Goal: Communication & Community: Answer question/provide support

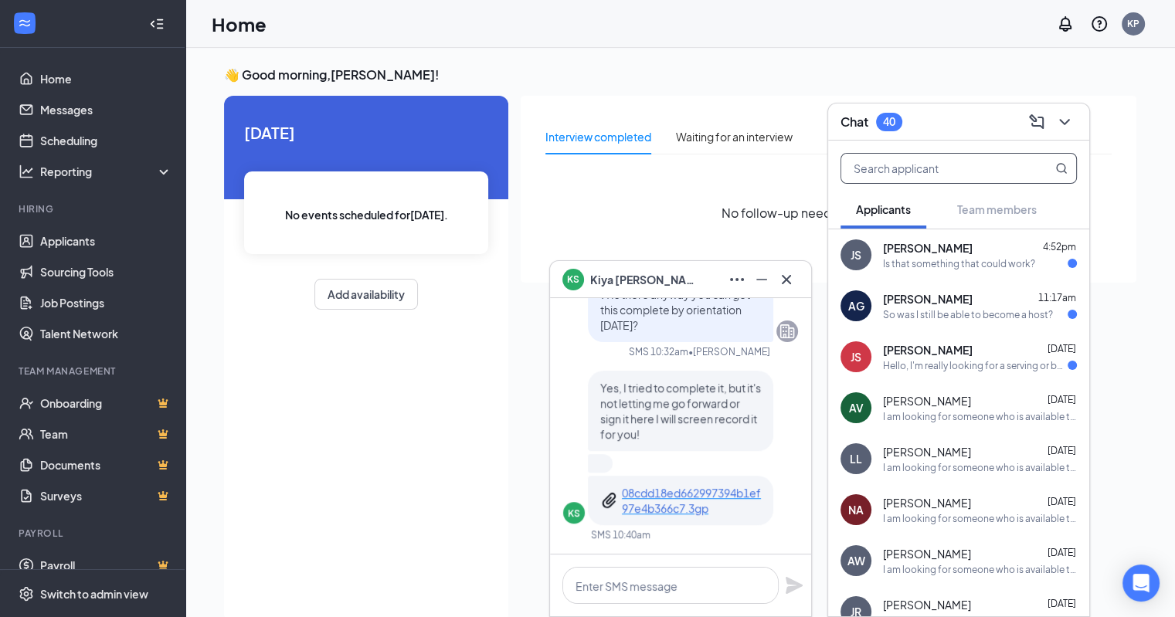
click at [973, 163] on input "text" at bounding box center [932, 168] width 183 height 29
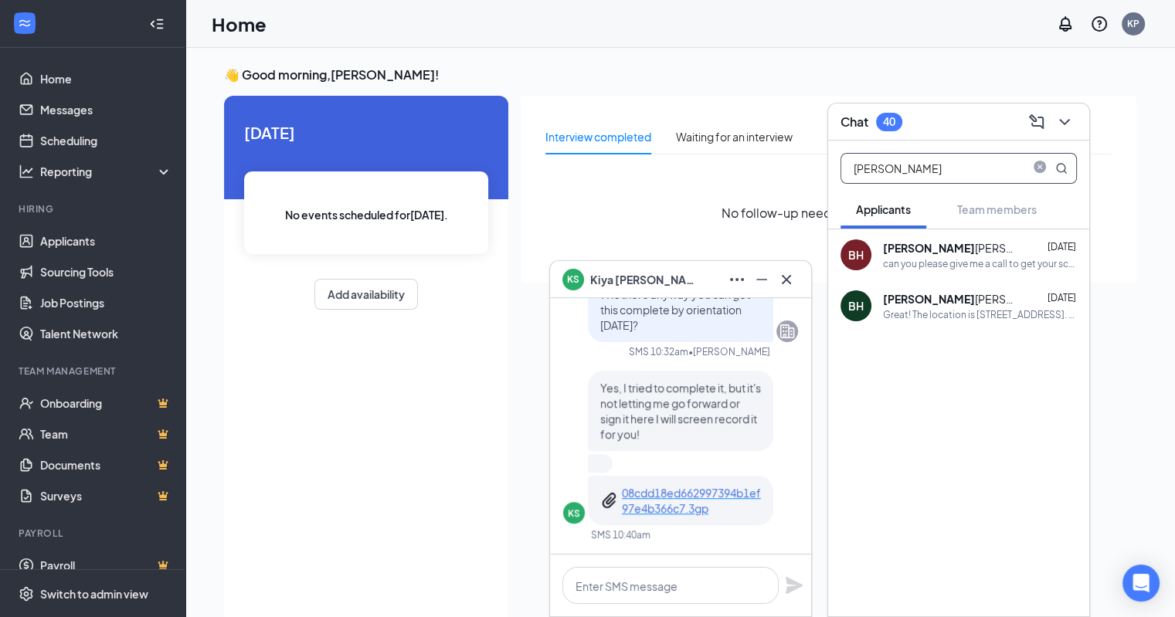
type input "[PERSON_NAME]"
click at [966, 265] on div "can you please give me a call to get your schedule for this week down? thanks […" at bounding box center [980, 263] width 194 height 13
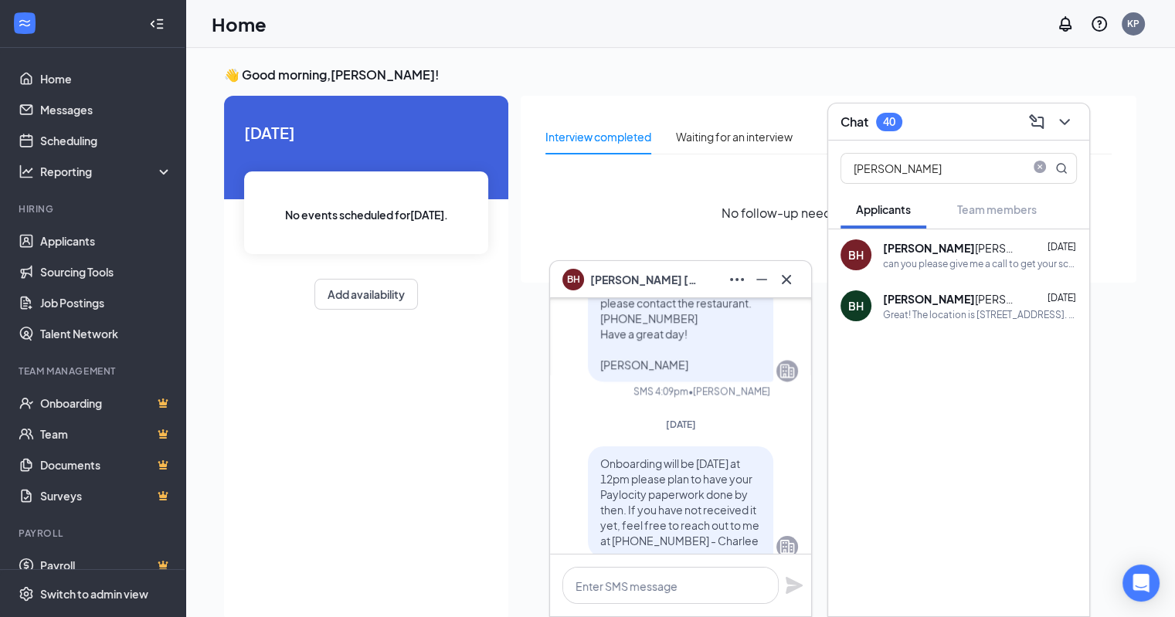
scroll to position [-386, 0]
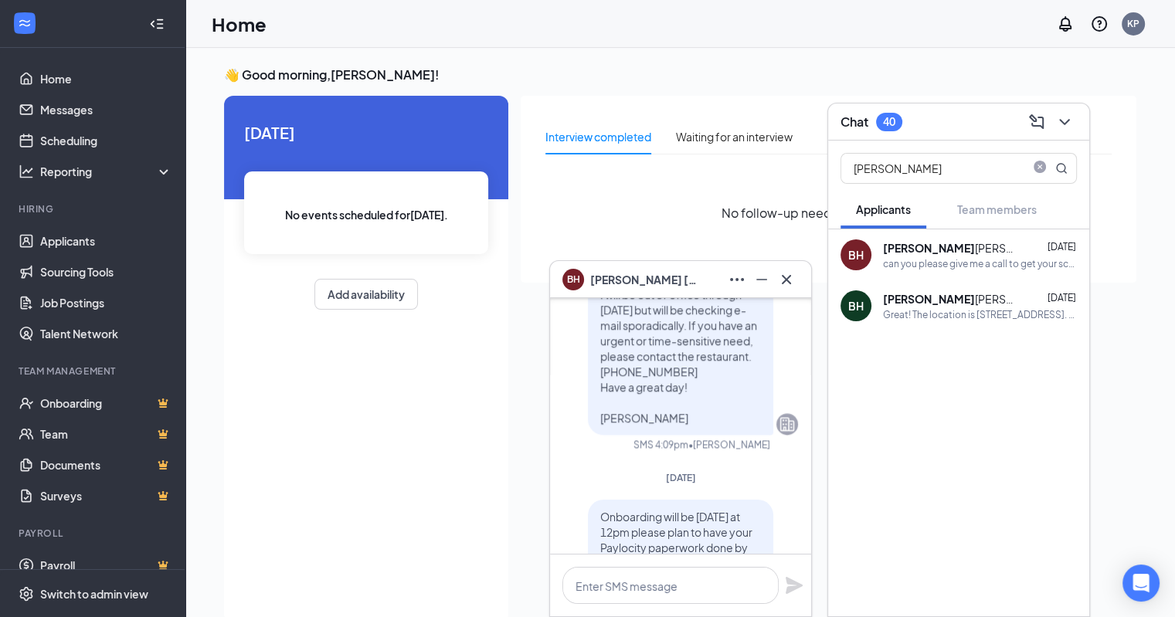
click at [641, 277] on span "[PERSON_NAME]" at bounding box center [644, 279] width 108 height 17
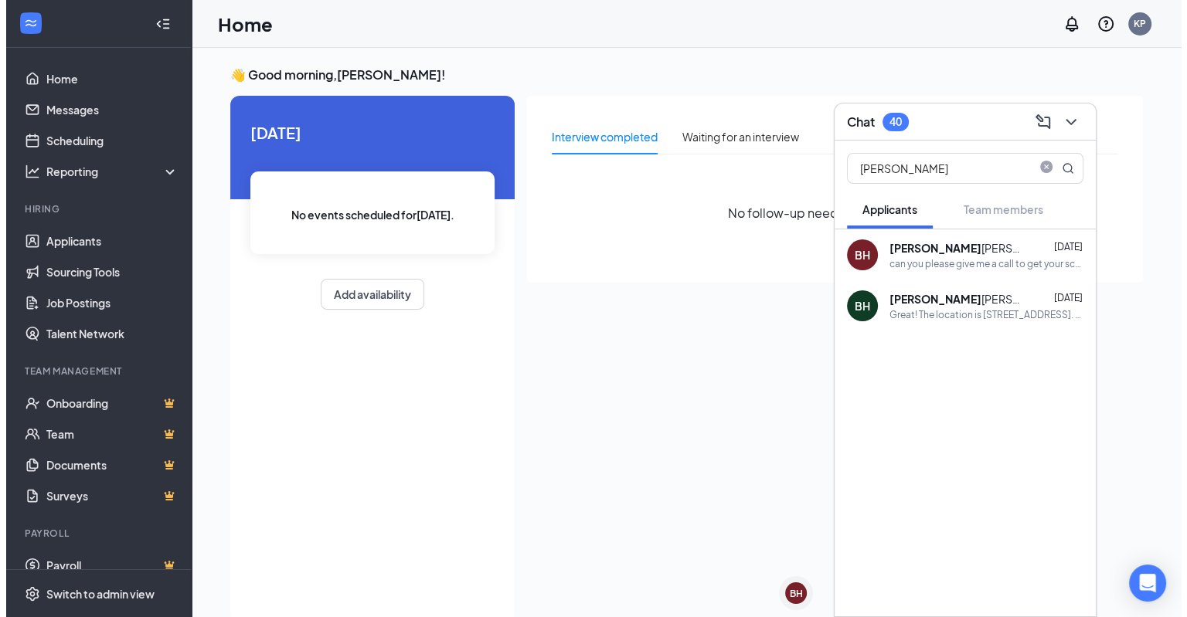
scroll to position [0, 0]
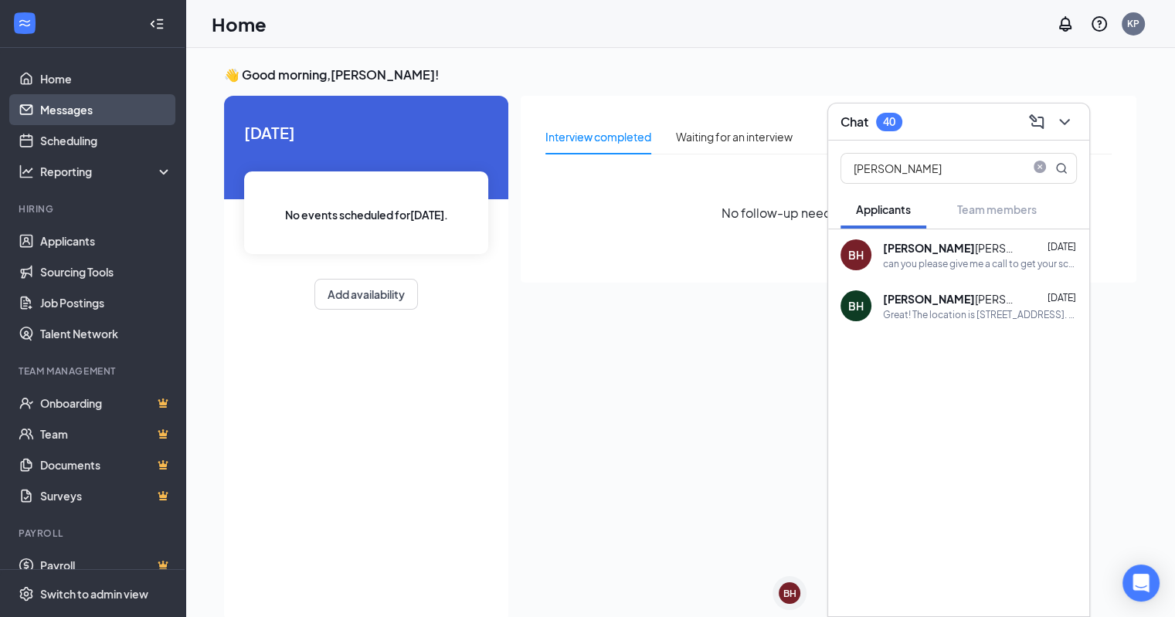
click at [62, 102] on link "Messages" at bounding box center [106, 109] width 132 height 31
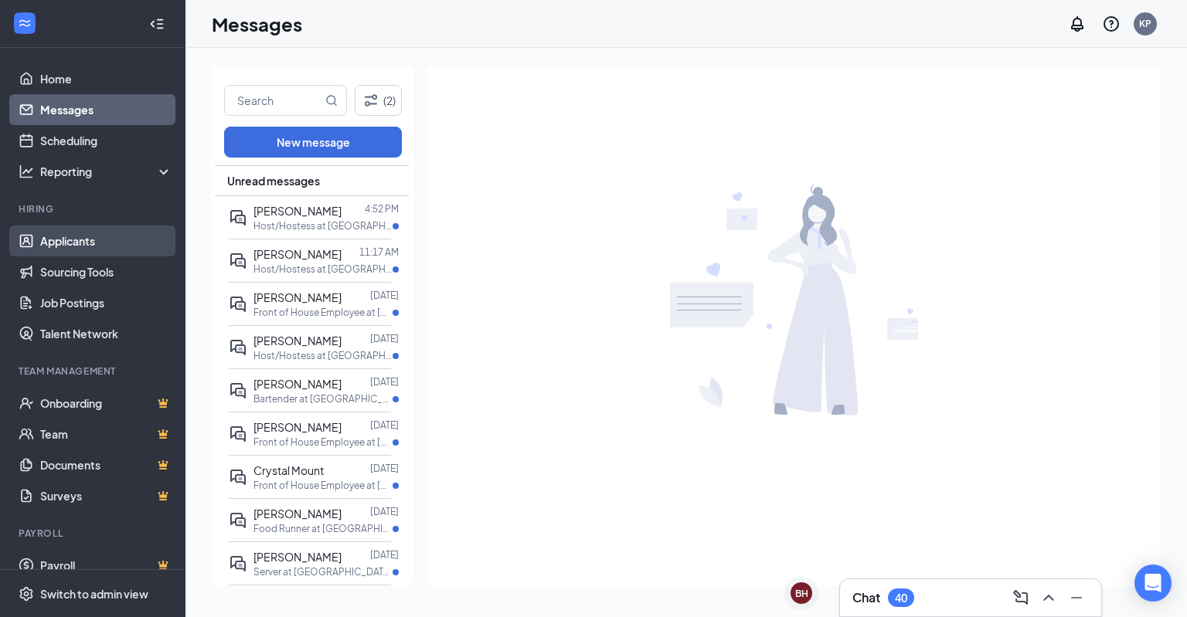
click at [107, 249] on link "Applicants" at bounding box center [106, 241] width 132 height 31
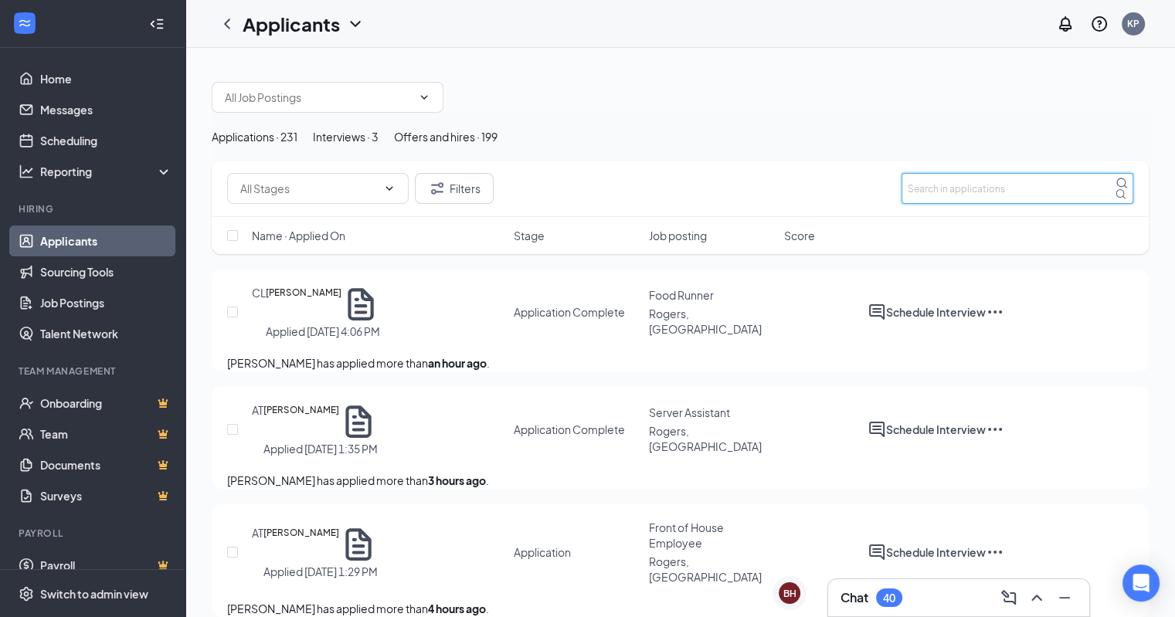
click at [994, 204] on input "text" at bounding box center [1018, 188] width 232 height 31
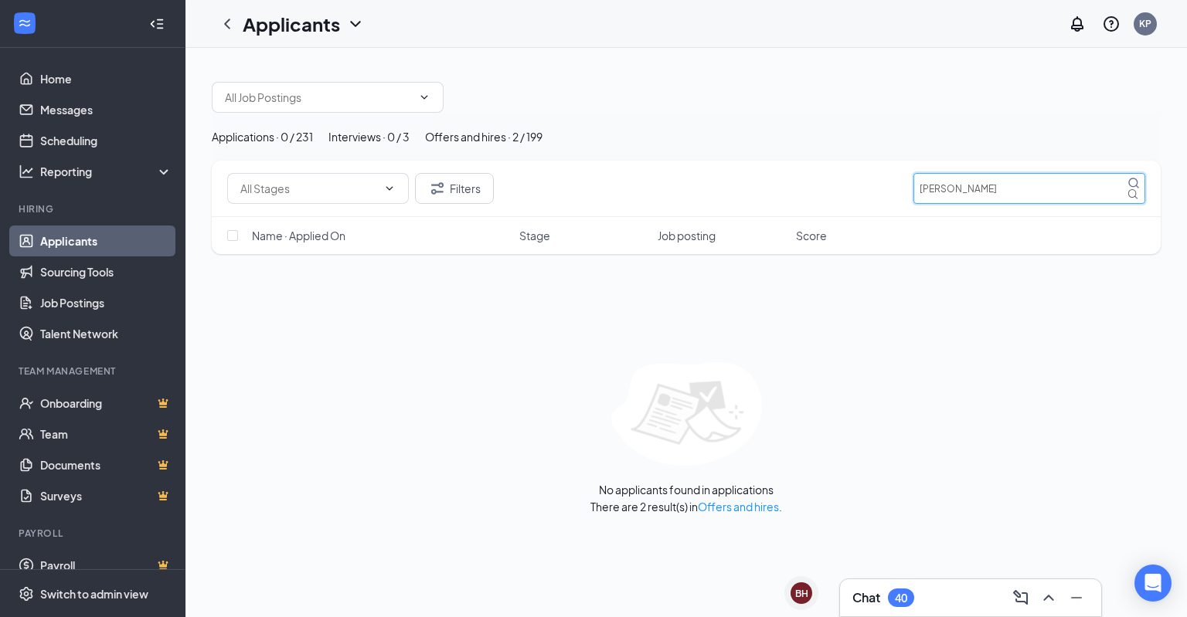
type input "[PERSON_NAME]"
click at [542, 145] on div "Offers and hires · 2 / 199" at bounding box center [483, 136] width 117 height 17
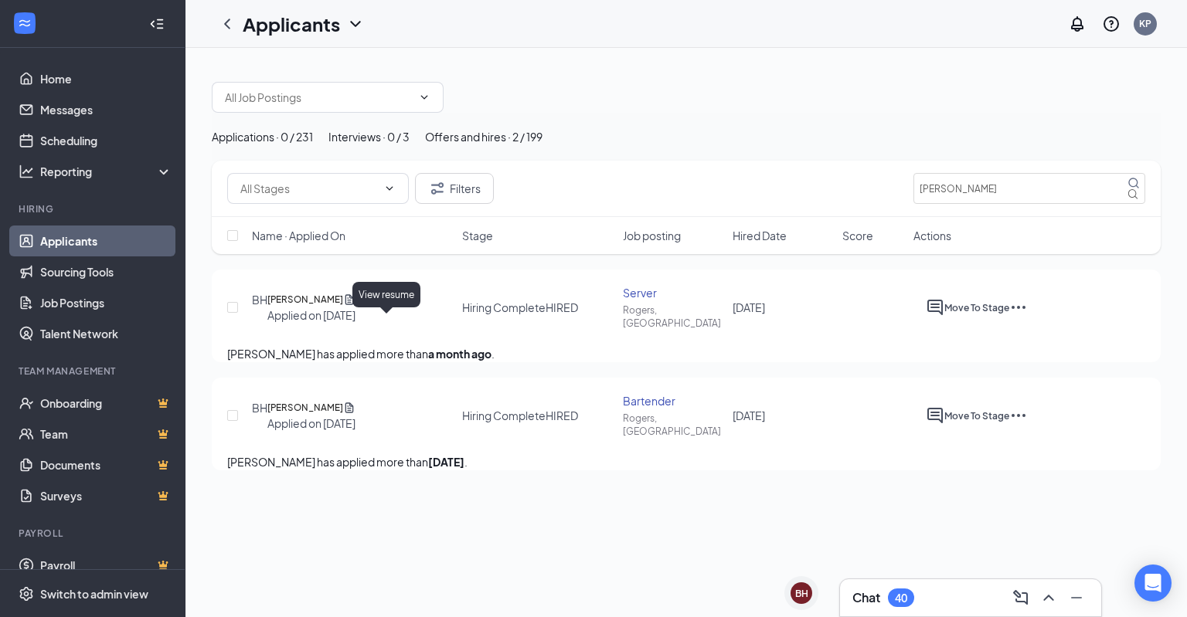
click at [355, 307] on icon "Document" at bounding box center [349, 299] width 12 height 15
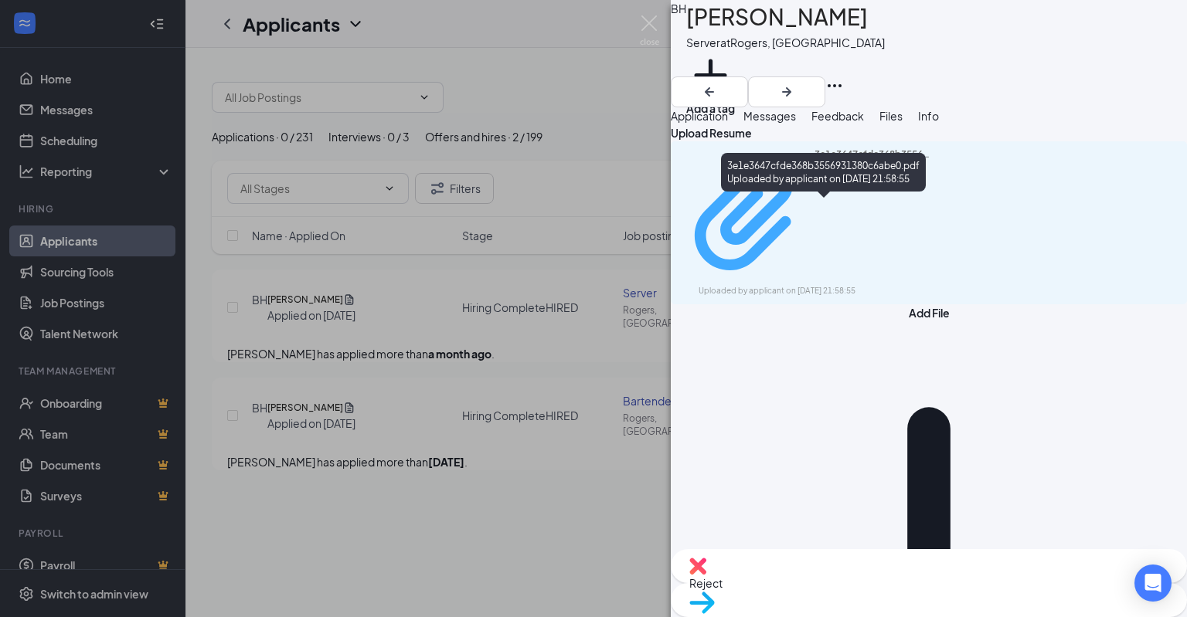
click at [902, 204] on div "3e1e3647cfde368b3556931380c6abe0.pdf" at bounding box center [872, 215] width 116 height 134
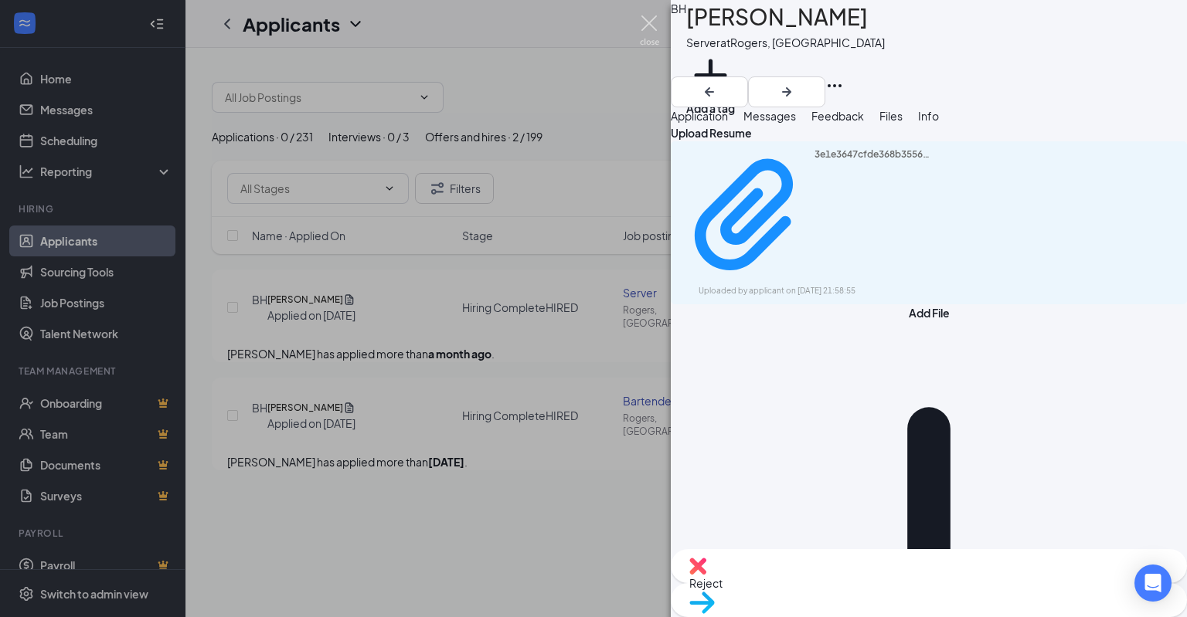
click at [646, 24] on img at bounding box center [649, 30] width 19 height 30
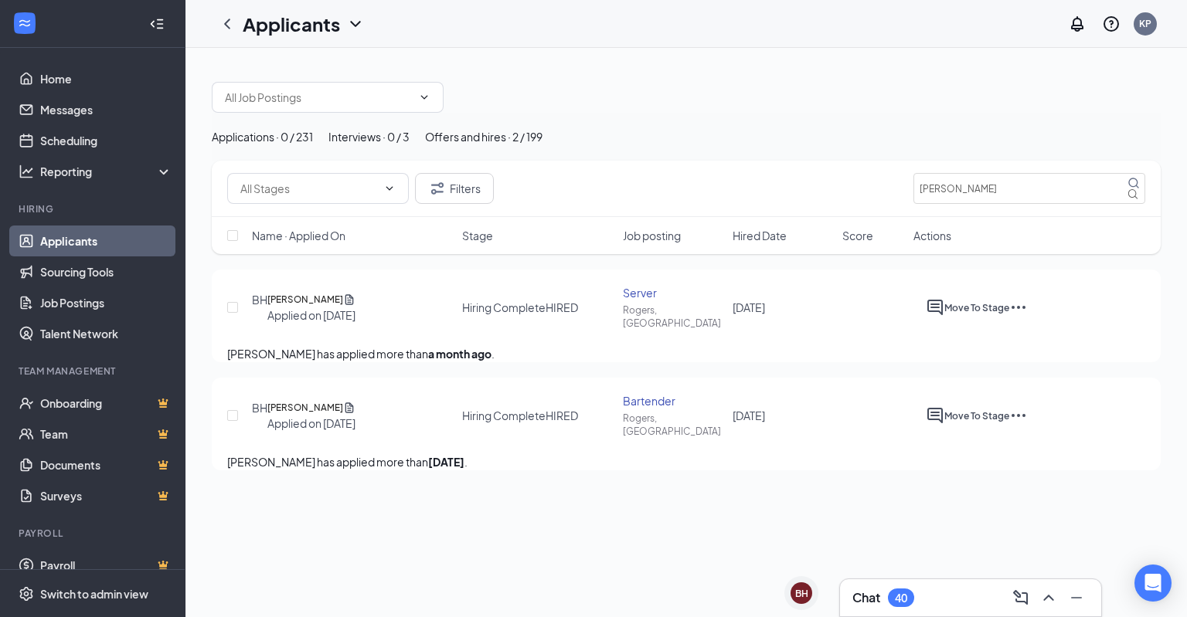
drag, startPoint x: 989, startPoint y: 233, endPoint x: 910, endPoint y: 219, distance: 80.2
click at [910, 217] on div "Filters [PERSON_NAME]" at bounding box center [686, 189] width 949 height 56
click at [978, 204] on input "[PERSON_NAME]" at bounding box center [1029, 188] width 232 height 31
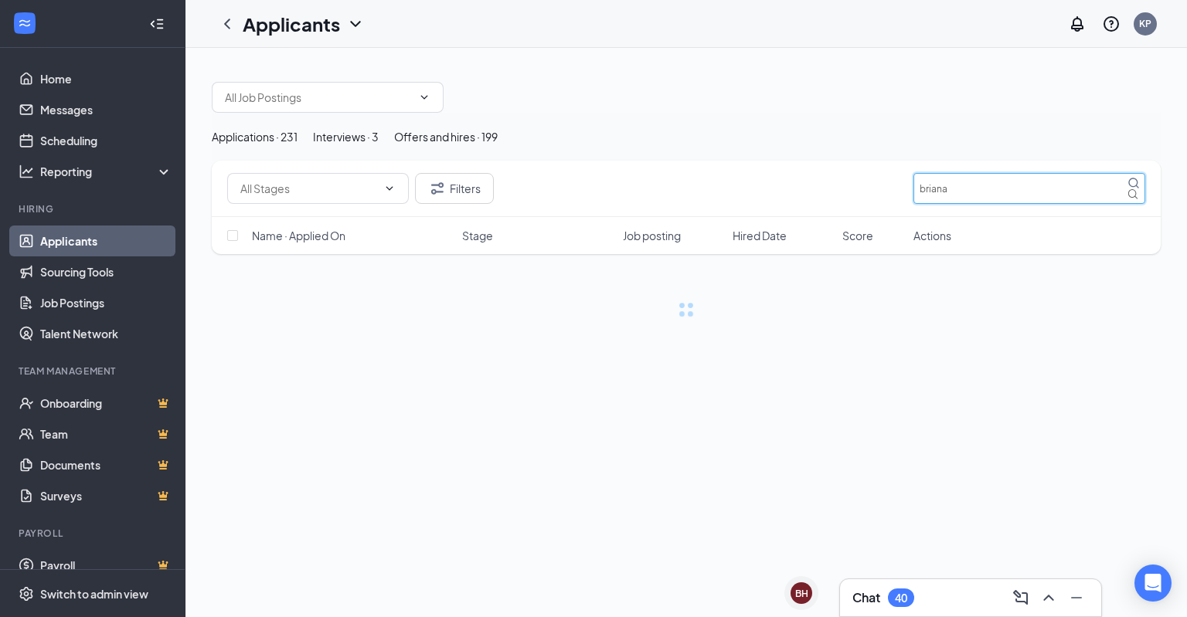
drag, startPoint x: 978, startPoint y: 222, endPoint x: 870, endPoint y: 227, distance: 108.3
click at [870, 204] on div "Filters [PERSON_NAME]" at bounding box center [686, 188] width 918 height 31
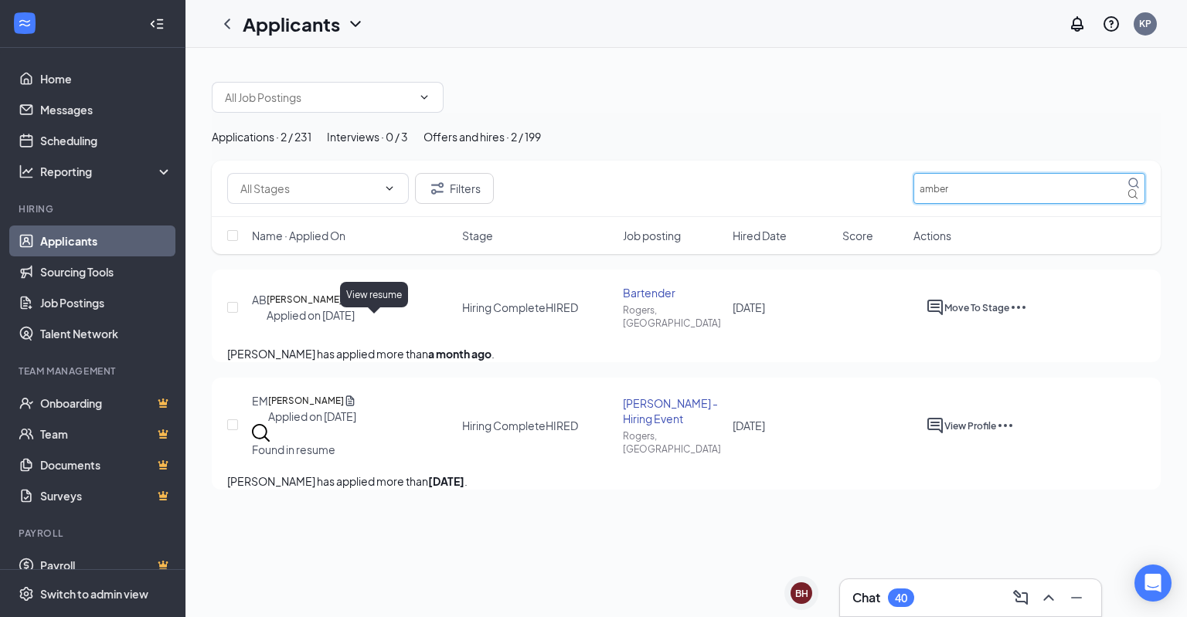
type input "amber"
click at [355, 307] on icon "Document" at bounding box center [348, 299] width 12 height 15
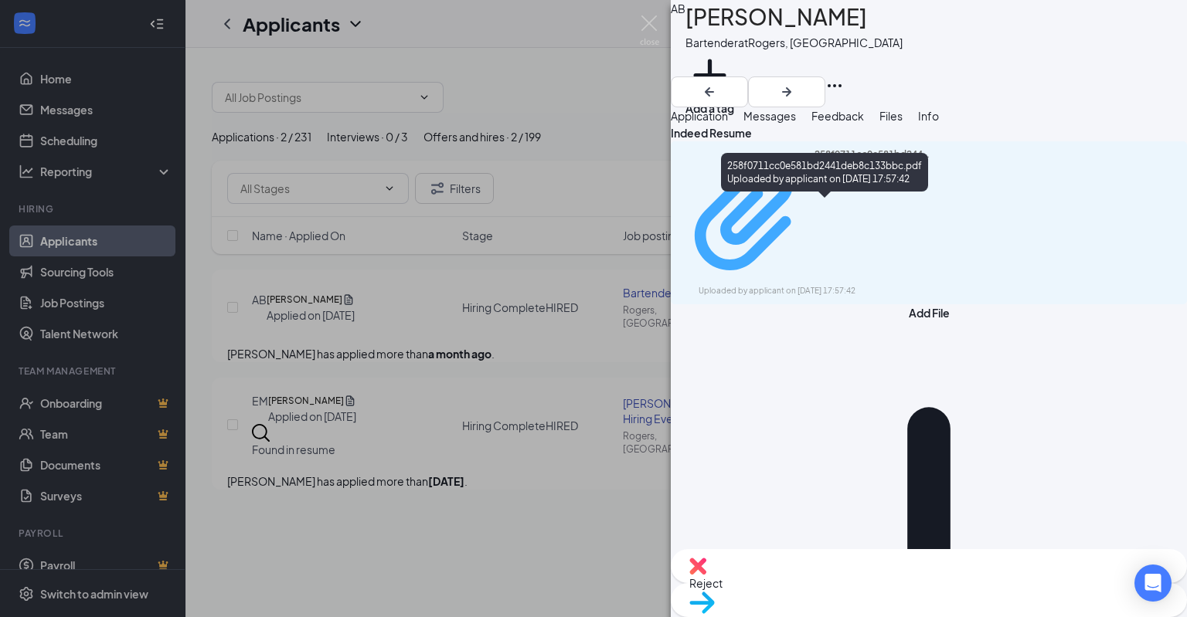
click at [854, 202] on div "258f0711cc0e581bd2441deb8c133bbc.pdf" at bounding box center [872, 215] width 116 height 134
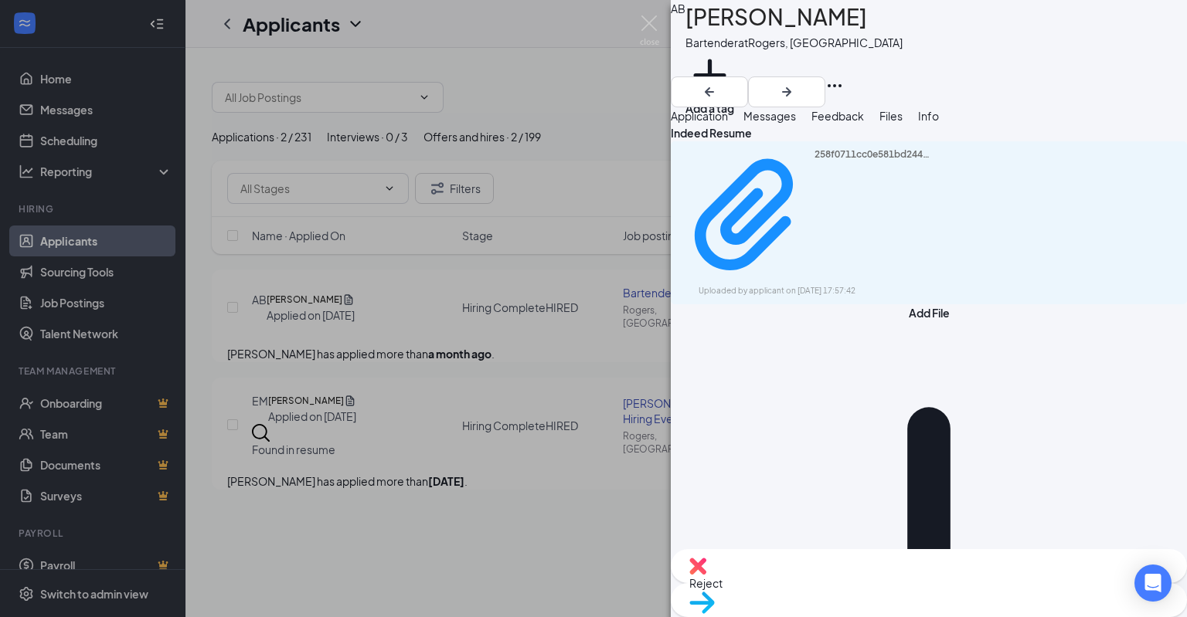
click at [630, 24] on div "AB [PERSON_NAME] Bartender at [GEOGRAPHIC_DATA], AR Add a tag Application Messa…" at bounding box center [593, 308] width 1187 height 617
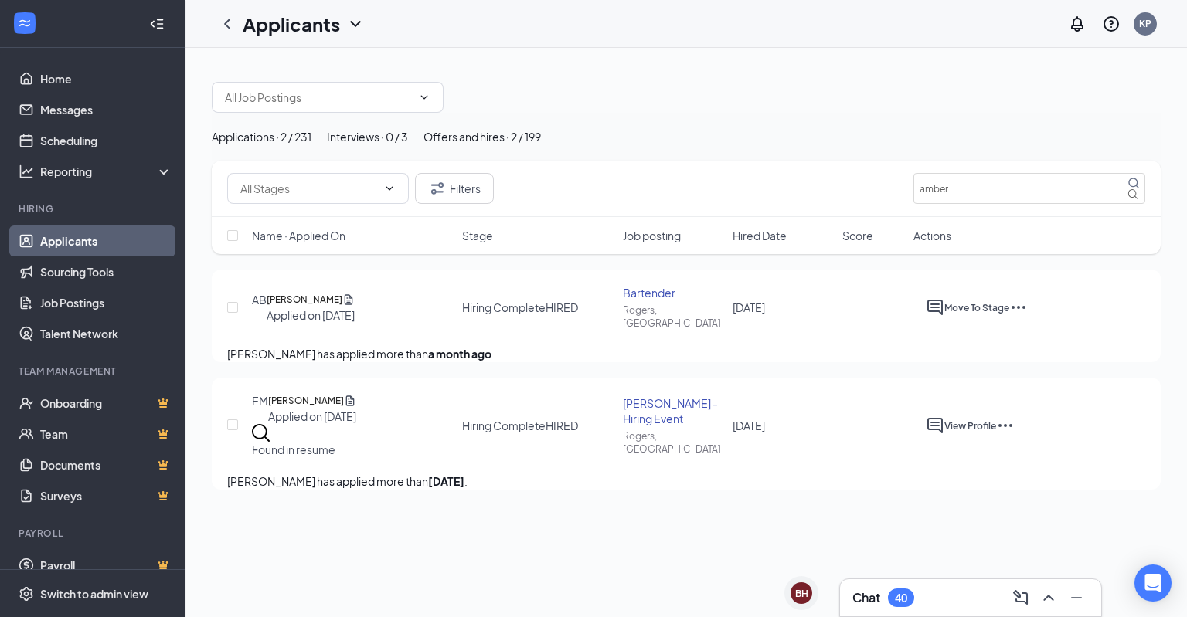
click at [649, 21] on div "Applicants KP" at bounding box center [685, 24] width 1001 height 48
click at [943, 599] on div "Chat 40" at bounding box center [970, 598] width 236 height 25
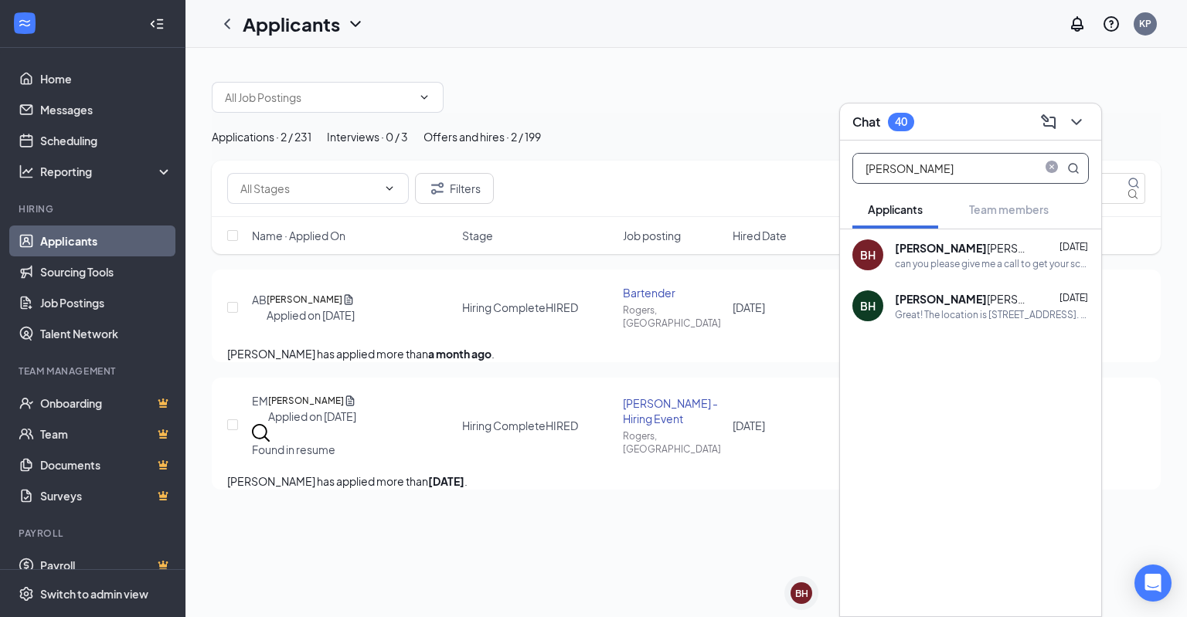
click at [944, 172] on input "[PERSON_NAME]" at bounding box center [944, 168] width 183 height 29
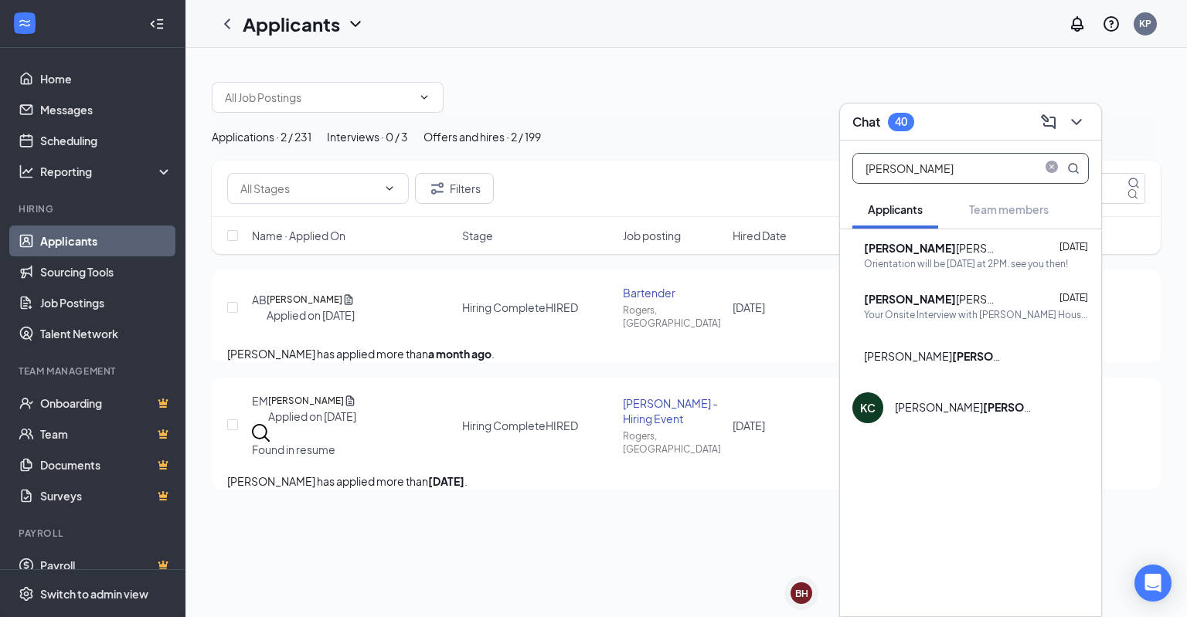
type input "[PERSON_NAME]"
click at [965, 253] on div "[PERSON_NAME] [DATE]" at bounding box center [976, 247] width 225 height 15
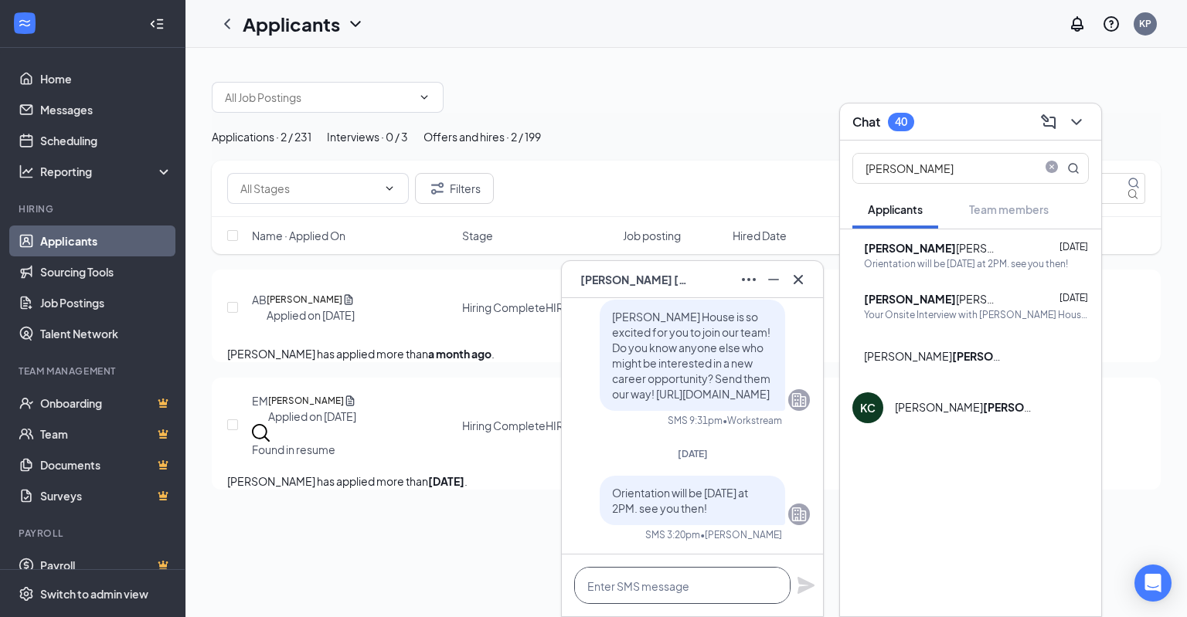
click at [621, 589] on textarea at bounding box center [682, 585] width 216 height 37
paste textarea "Schedules for this week have been added to HotSchedules, but I’ve also included…"
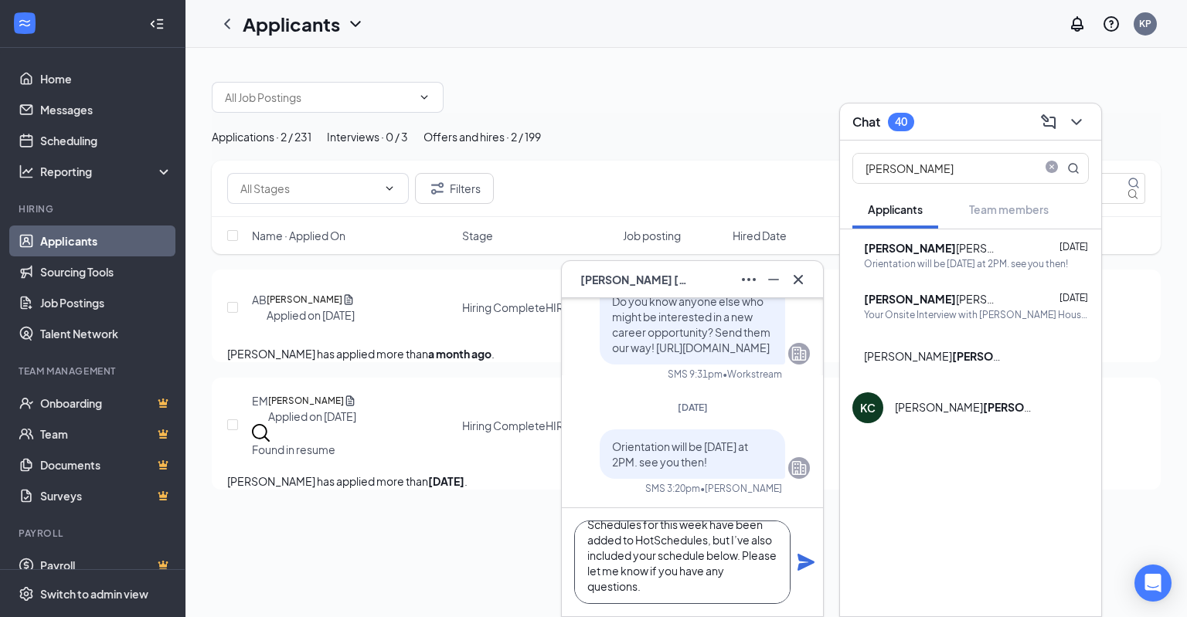
scroll to position [31, 0]
paste textarea "[DATE] 5pm with [PERSON_NAME] [DATE] 10am with [PERSON_NAME] [DATE] 10am (alone…"
click at [785, 566] on textarea "Schedules for this week have been added to HotSchedules, but I’ve also included…" at bounding box center [682, 562] width 216 height 83
type textarea "Schedules for this week have been added to HotSchedules, but I’ve also included…"
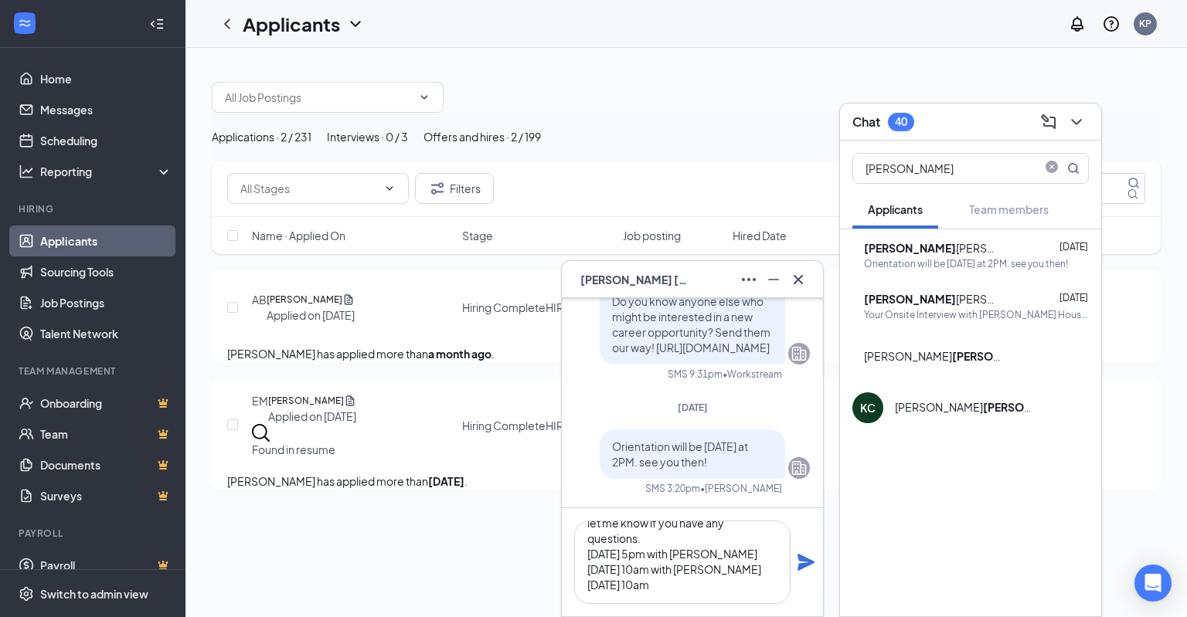
click at [801, 562] on icon "Plane" at bounding box center [805, 562] width 19 height 19
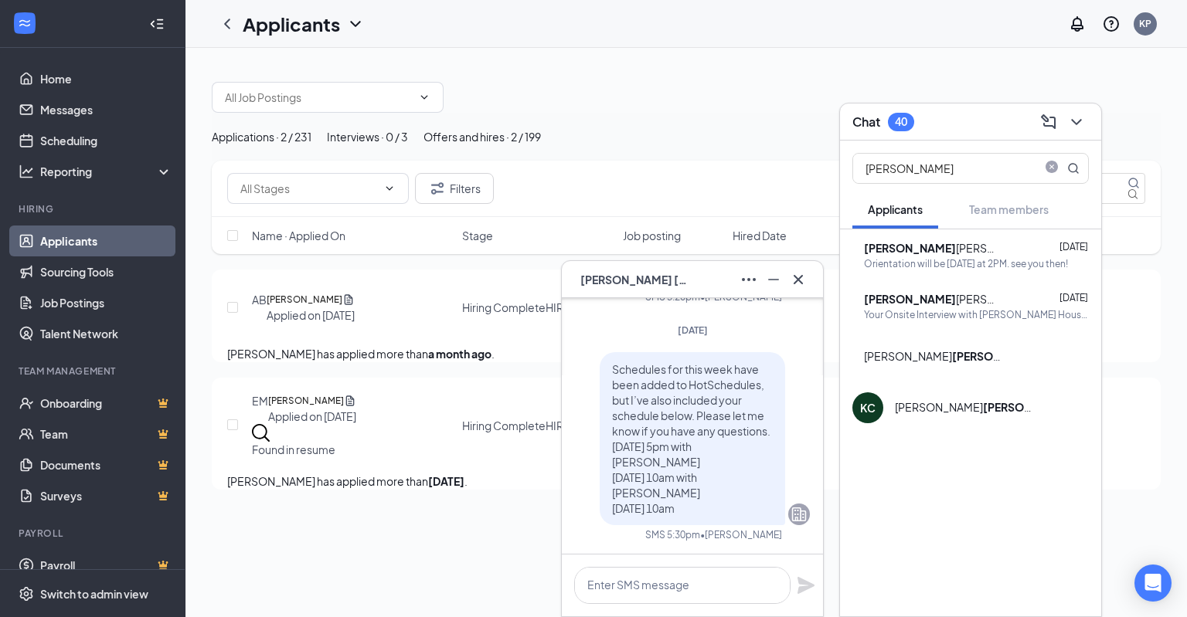
scroll to position [0, 0]
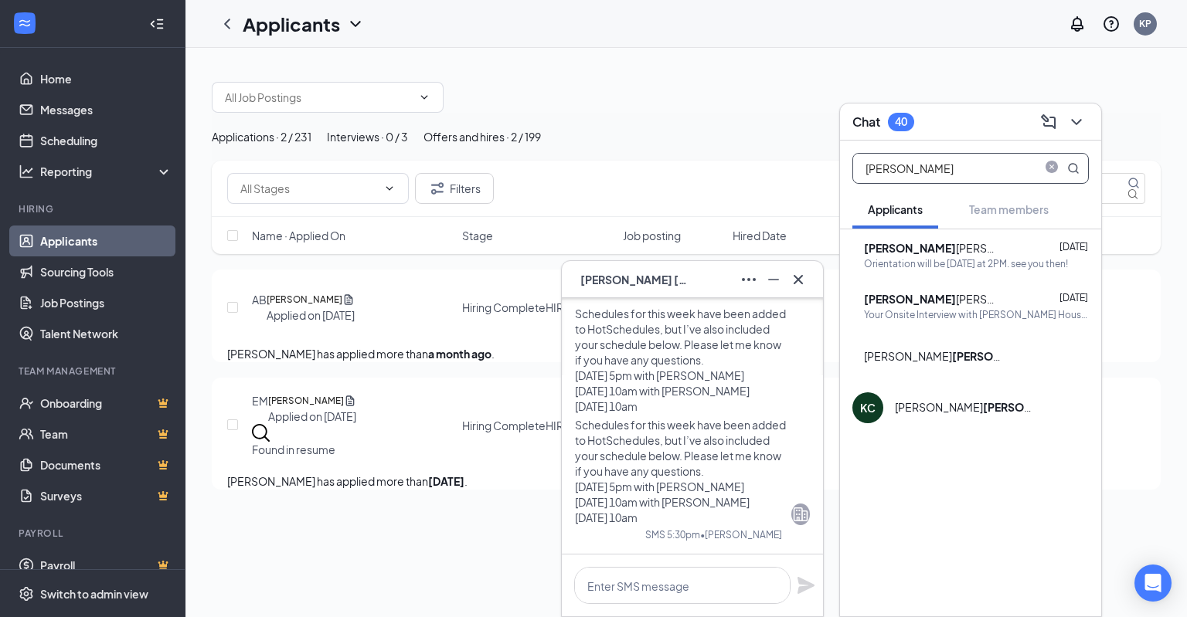
click at [955, 171] on input "[PERSON_NAME]" at bounding box center [944, 168] width 183 height 29
type input "c"
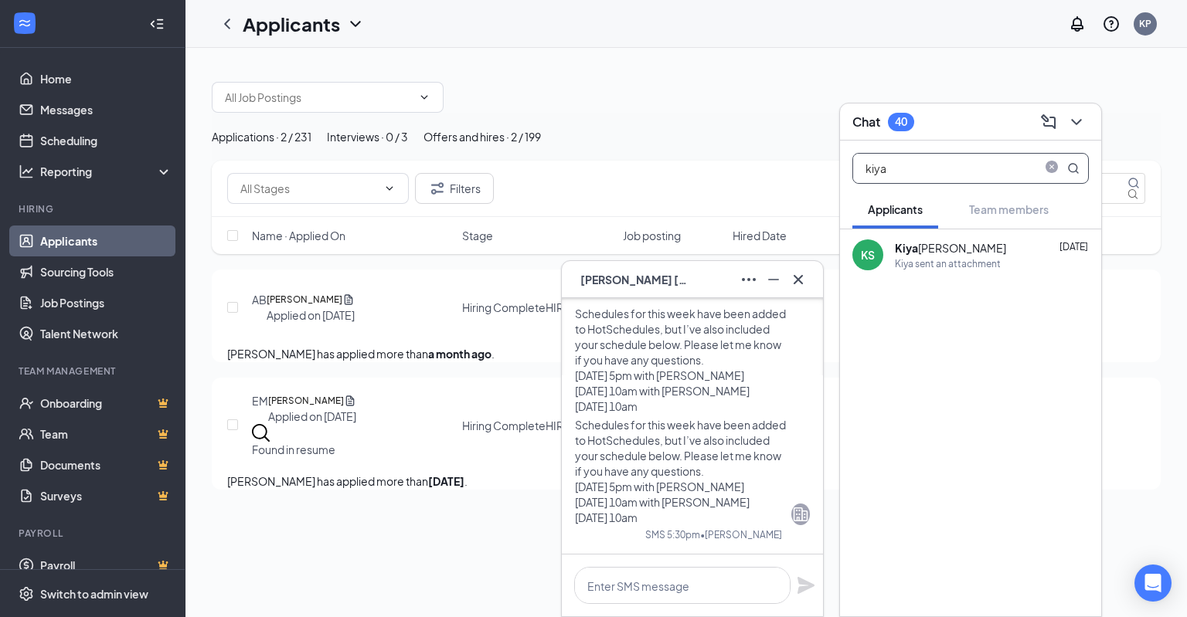
type input "kiya"
click at [912, 264] on div "Kiya sent an attachment" at bounding box center [948, 263] width 106 height 13
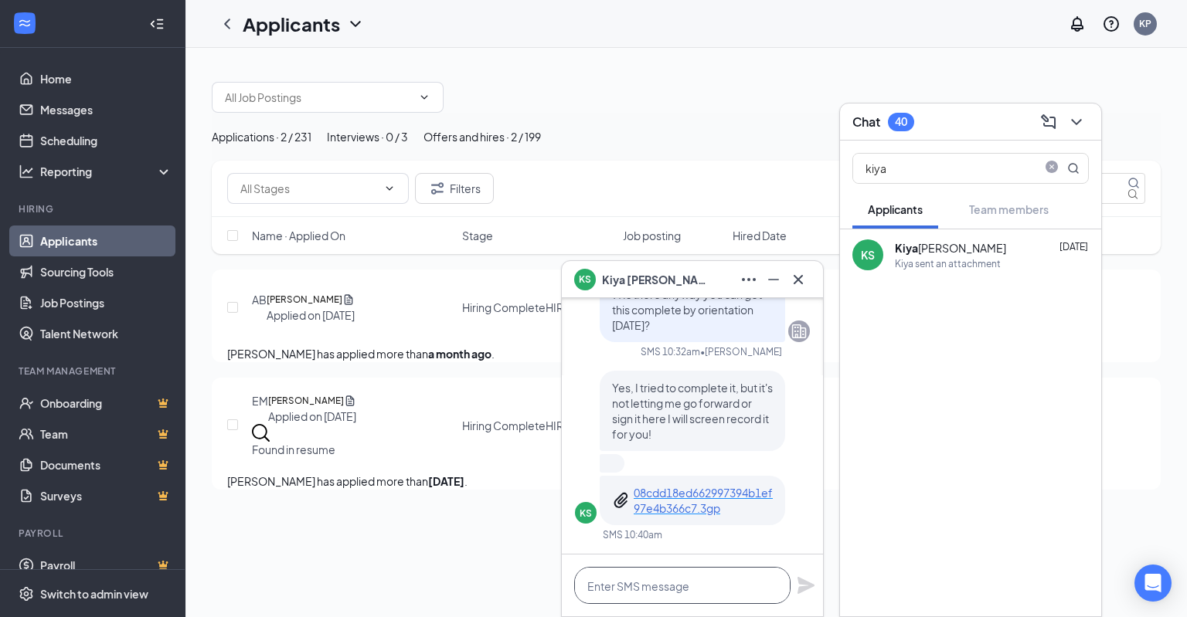
click at [666, 580] on textarea at bounding box center [682, 585] width 216 height 37
paste textarea "Schedules for this week have been added to HotSchedules, but I’ve also included…"
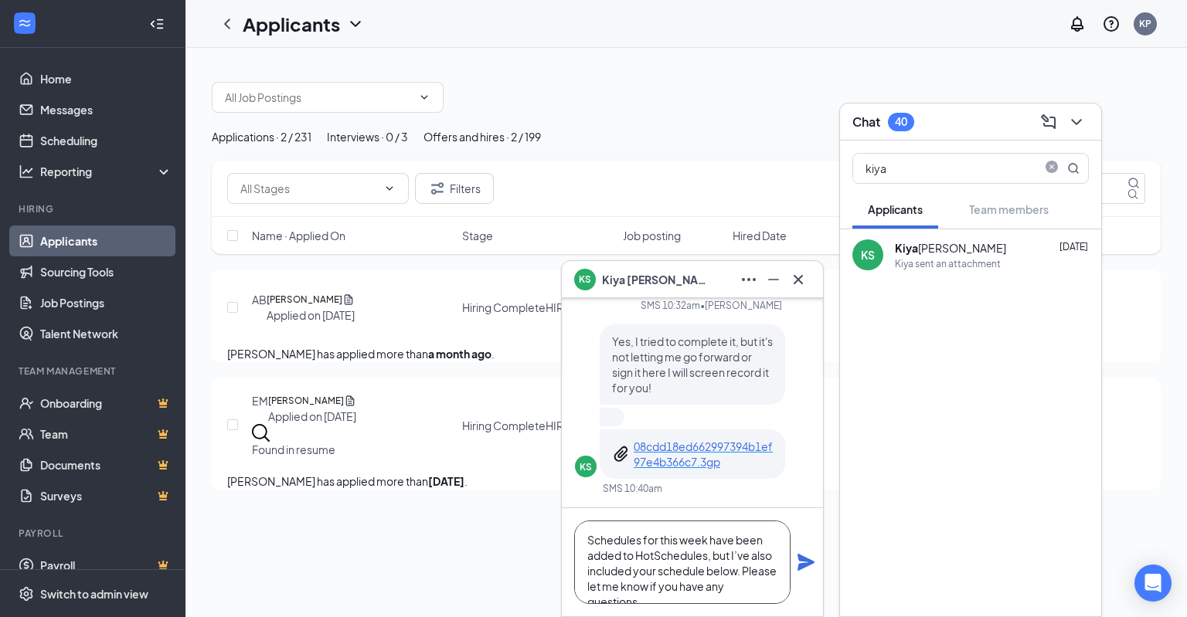
scroll to position [15, 0]
paste textarea "[DATE] 3:30 with [PERSON_NAME] (giving her a chance after our talk) [DATE] 10am"
drag, startPoint x: 762, startPoint y: 571, endPoint x: 586, endPoint y: 573, distance: 176.1
click at [586, 573] on textarea "Schedules for this week have been added to HotSchedules, but I’ve also included…" at bounding box center [682, 562] width 216 height 83
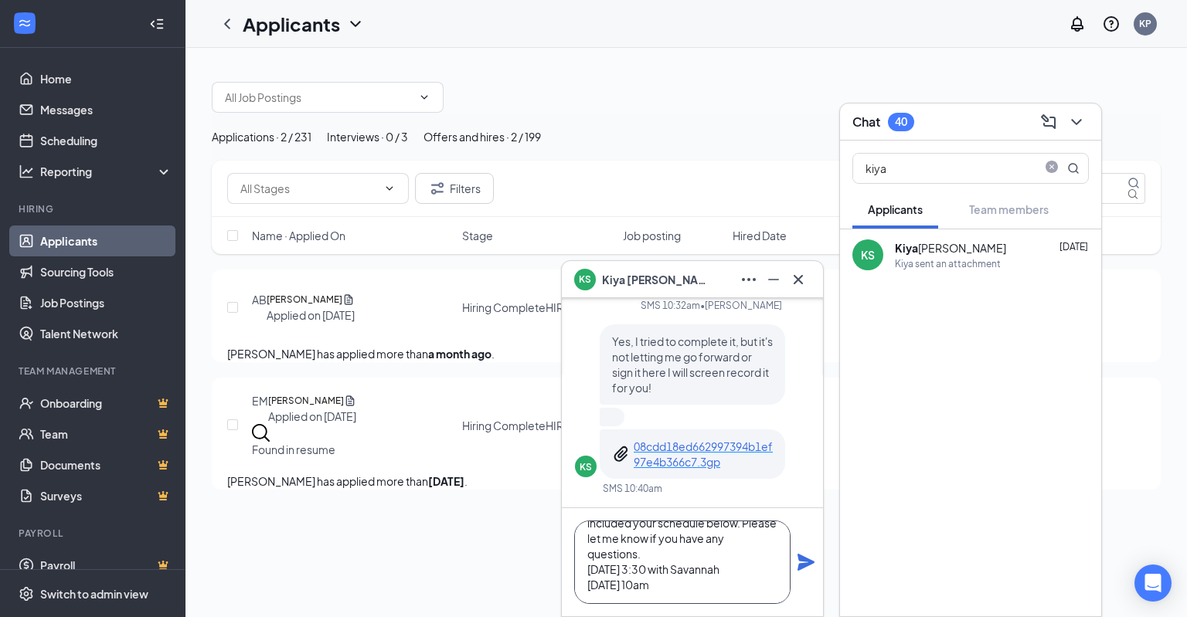
scroll to position [47, 0]
type textarea "Schedules for this week have been added to HotSchedules, but I’ve also included…"
click at [802, 564] on icon "Plane" at bounding box center [805, 562] width 17 height 17
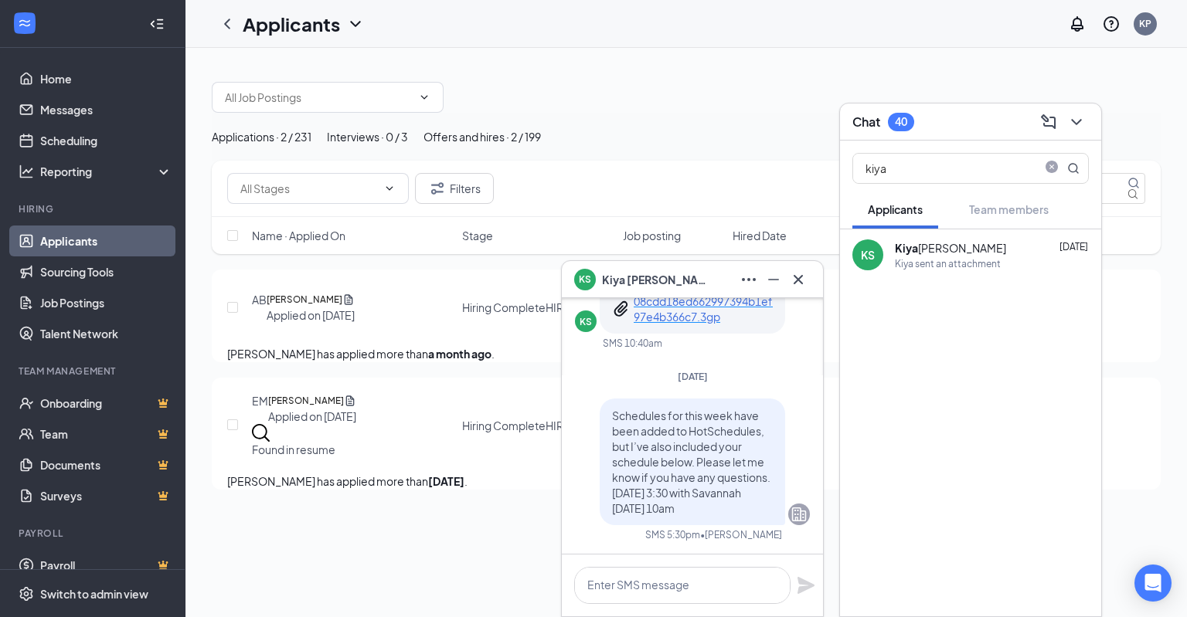
scroll to position [0, 0]
drag, startPoint x: 914, startPoint y: 166, endPoint x: 828, endPoint y: 193, distance: 89.9
click at [828, 193] on div "KS Kiya [PERSON_NAME] KS Kiya [PERSON_NAME] Applicant Server • Rogers, AR [DATE…" at bounding box center [685, 332] width 1001 height 569
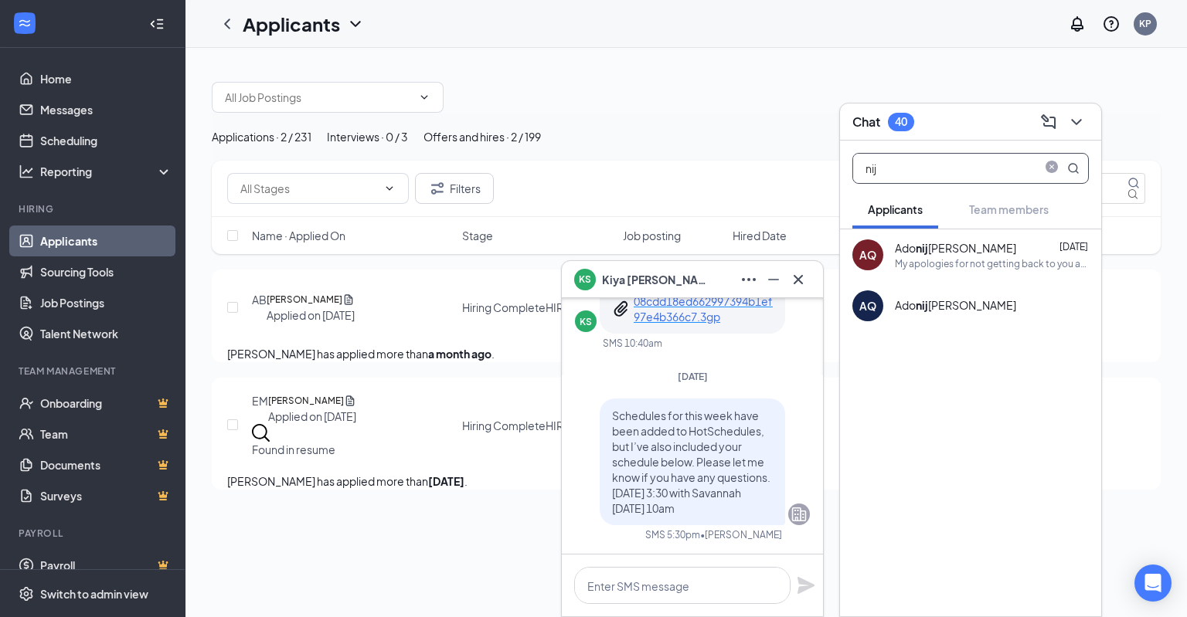
type input "nij"
click at [962, 246] on div "Ado nij [PERSON_NAME]" at bounding box center [955, 247] width 121 height 15
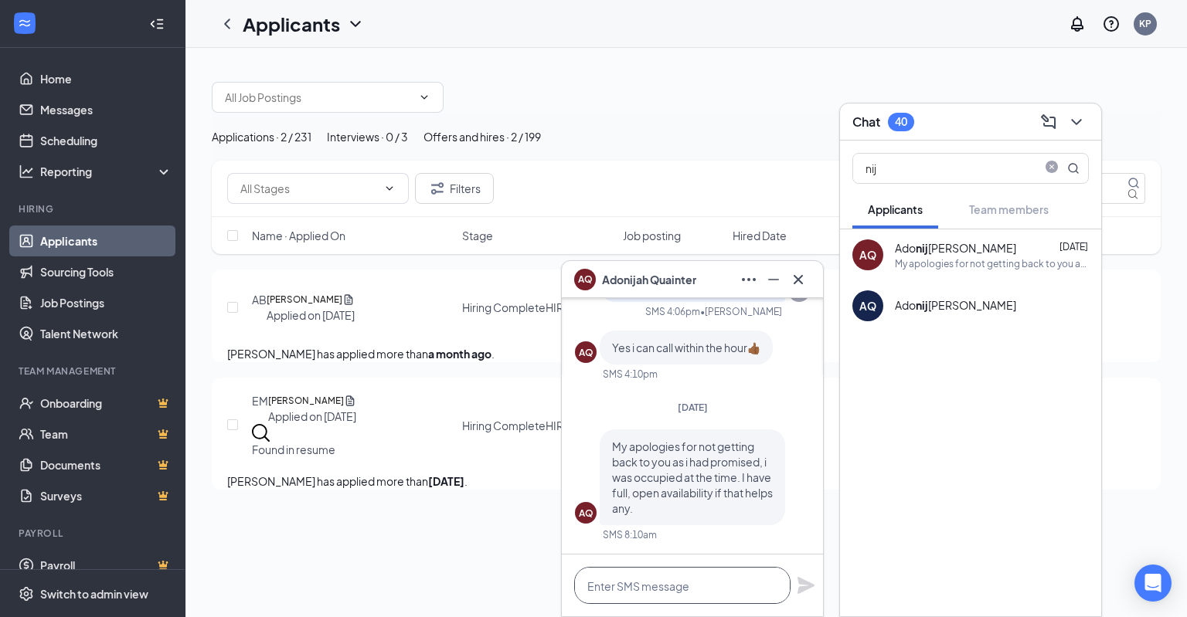
click at [655, 584] on textarea at bounding box center [682, 585] width 216 height 37
paste textarea "Schedules for this week have been added to HotSchedules, but I’ve also included…"
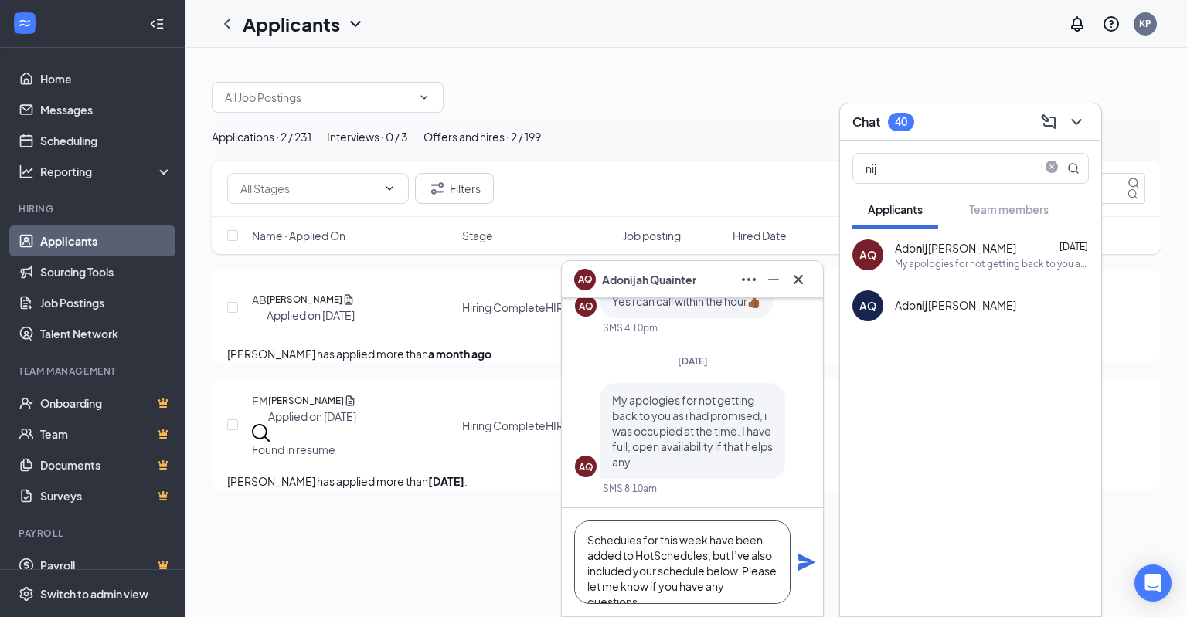
scroll to position [15, 0]
paste textarea "[DATE] 3:30 with Yor [DATE] 10:30 am with Savannah [DATE] 3:30 with [PERSON_NAM…"
type textarea "Schedules for this week have been added to HotSchedules, but I’ve also included…"
click at [803, 556] on icon "Plane" at bounding box center [805, 562] width 17 height 17
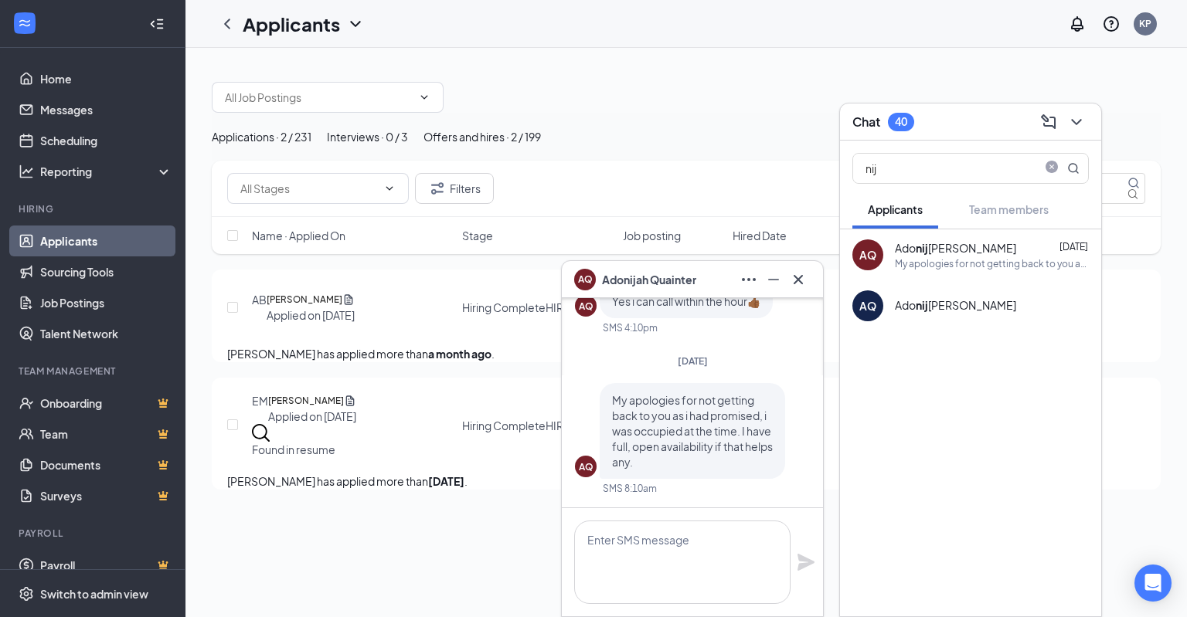
scroll to position [0, 0]
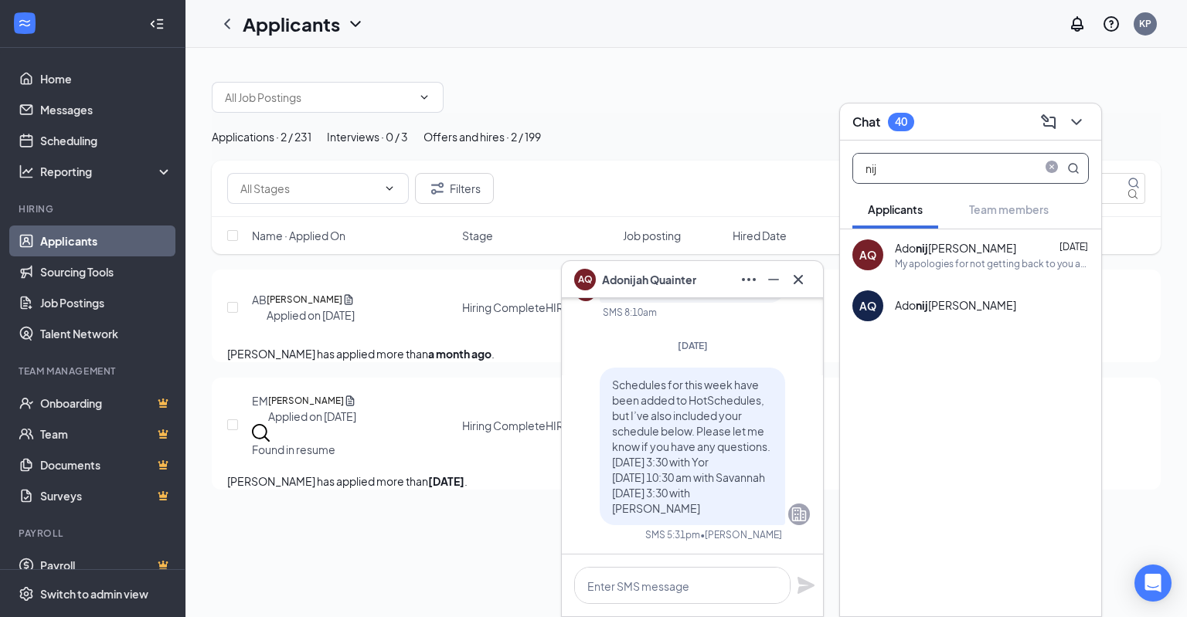
drag, startPoint x: 949, startPoint y: 178, endPoint x: 834, endPoint y: 189, distance: 115.6
click at [834, 189] on div "AQ [PERSON_NAME] AQ [PERSON_NAME] Applicant Front of House Employee • Rogers, A…" at bounding box center [685, 332] width 1001 height 569
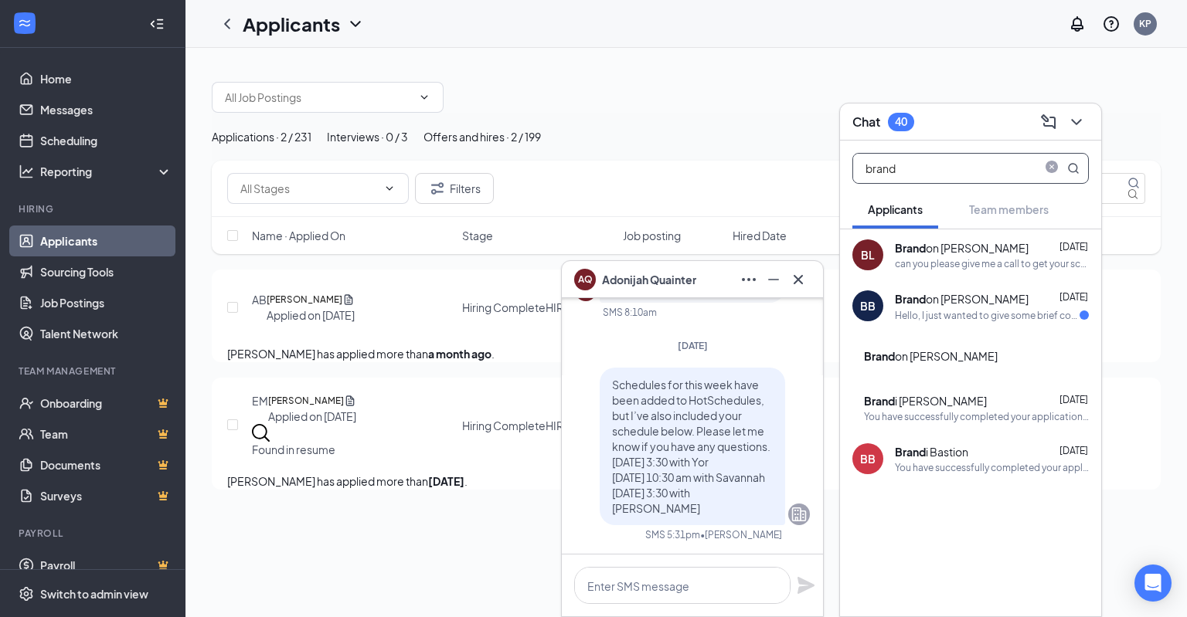
type input "brand"
click at [973, 257] on div "can you please give me a call to get your schedule for this week down? thanks […" at bounding box center [992, 263] width 194 height 13
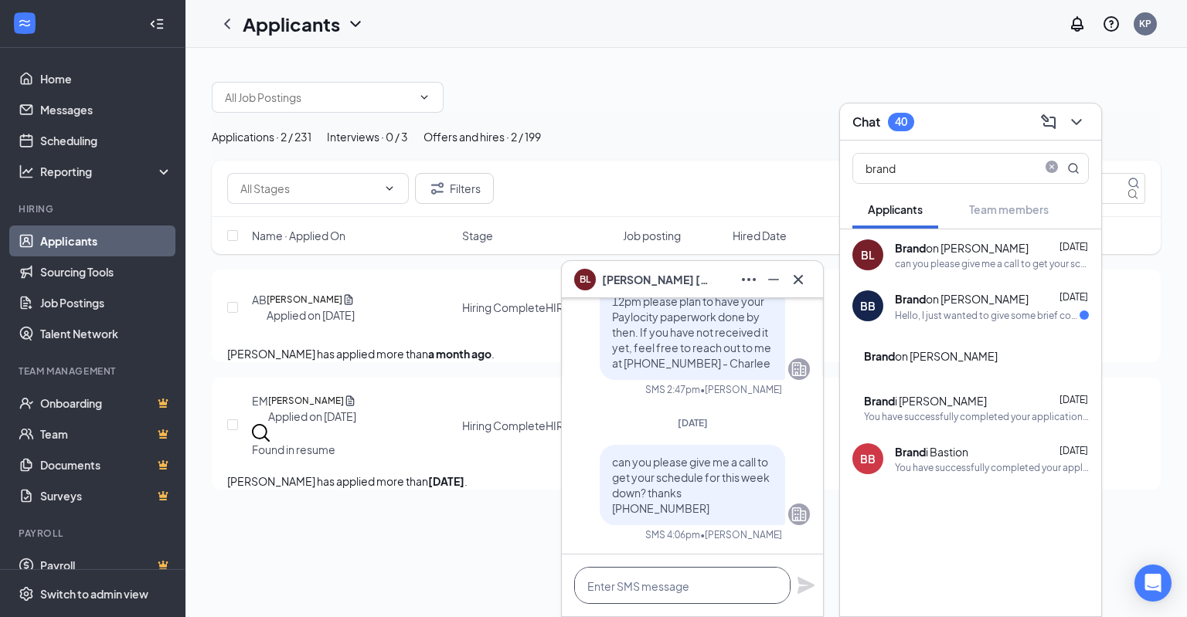
click at [646, 582] on textarea at bounding box center [682, 585] width 216 height 37
paste textarea "Schedules for this week have been added to HotSchedules, but I’ve also included…"
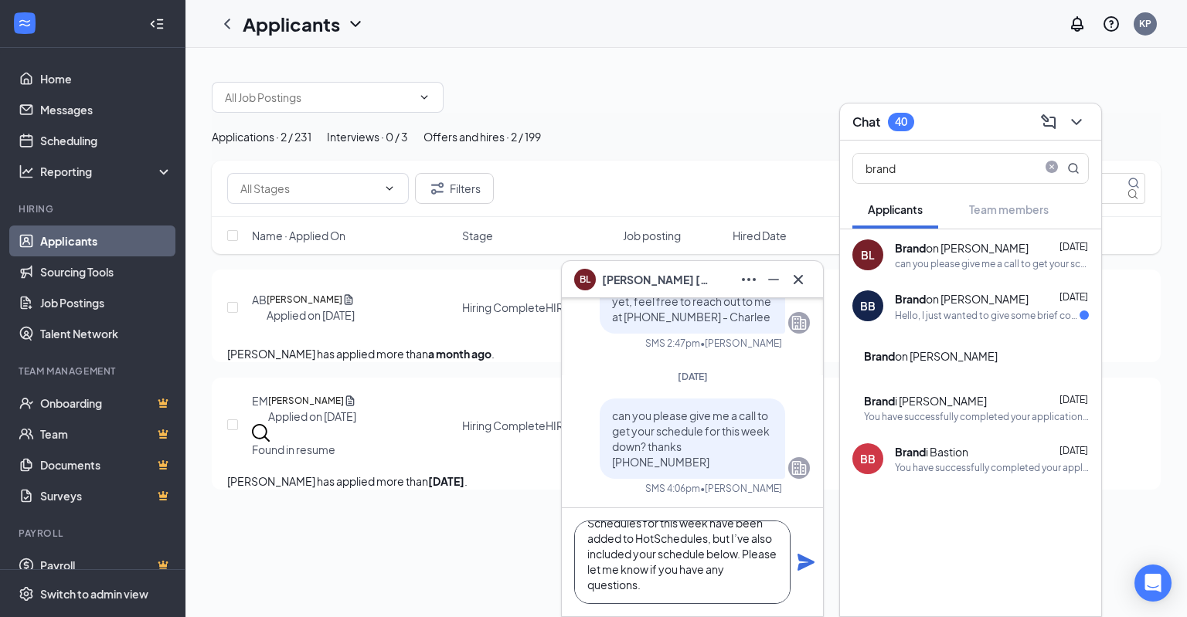
paste textarea "[DATE] 4pm (We can pull Star for Host if needed then) [DATE] 4:30 with Yor"
drag, startPoint x: 680, startPoint y: 577, endPoint x: 644, endPoint y: 556, distance: 41.2
click at [644, 556] on textarea "Schedules for this week have been added to HotSchedules, but I’ve also included…" at bounding box center [682, 562] width 216 height 83
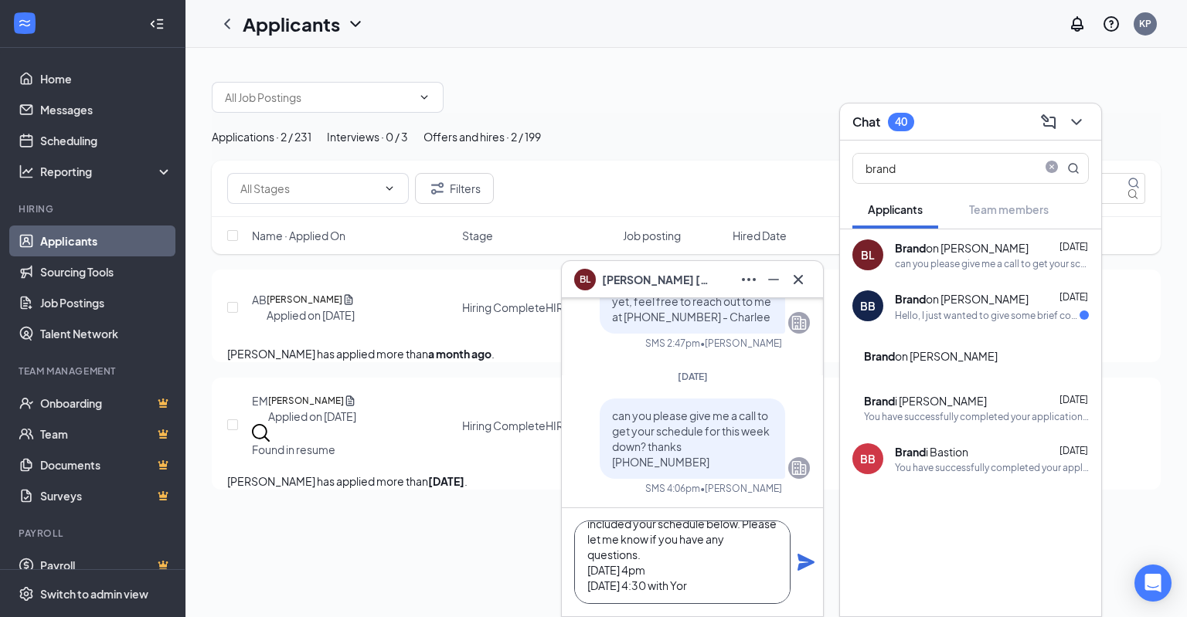
type textarea "Schedules for this week have been added to HotSchedules, but I’ve also included…"
click at [797, 565] on icon "Plane" at bounding box center [805, 562] width 19 height 19
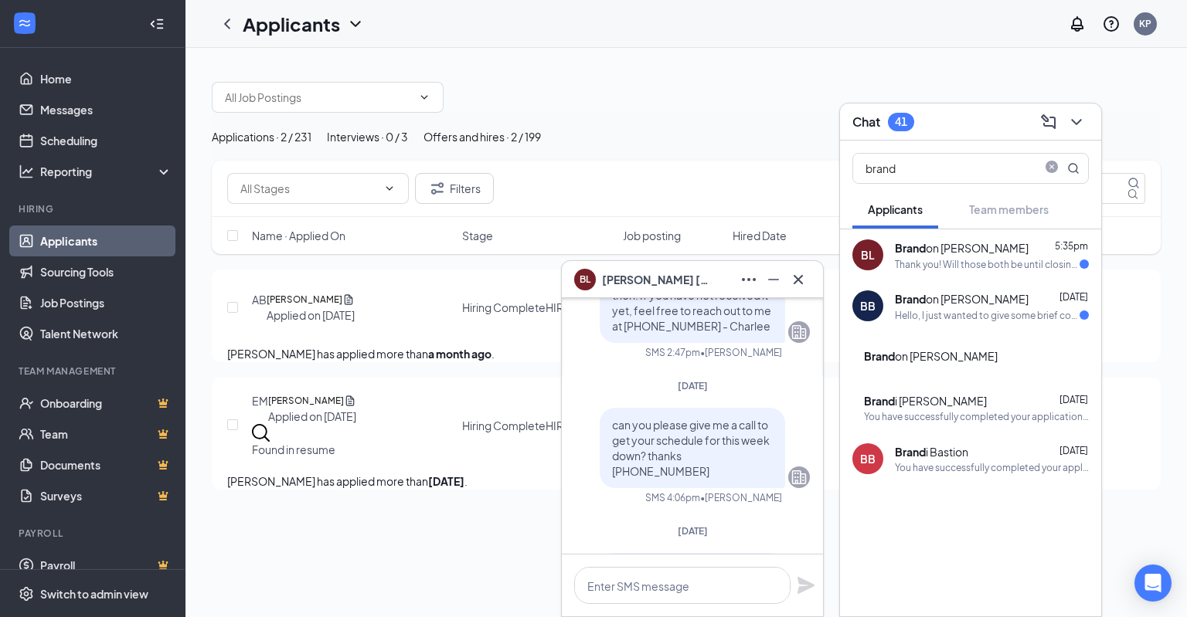
scroll to position [0, 0]
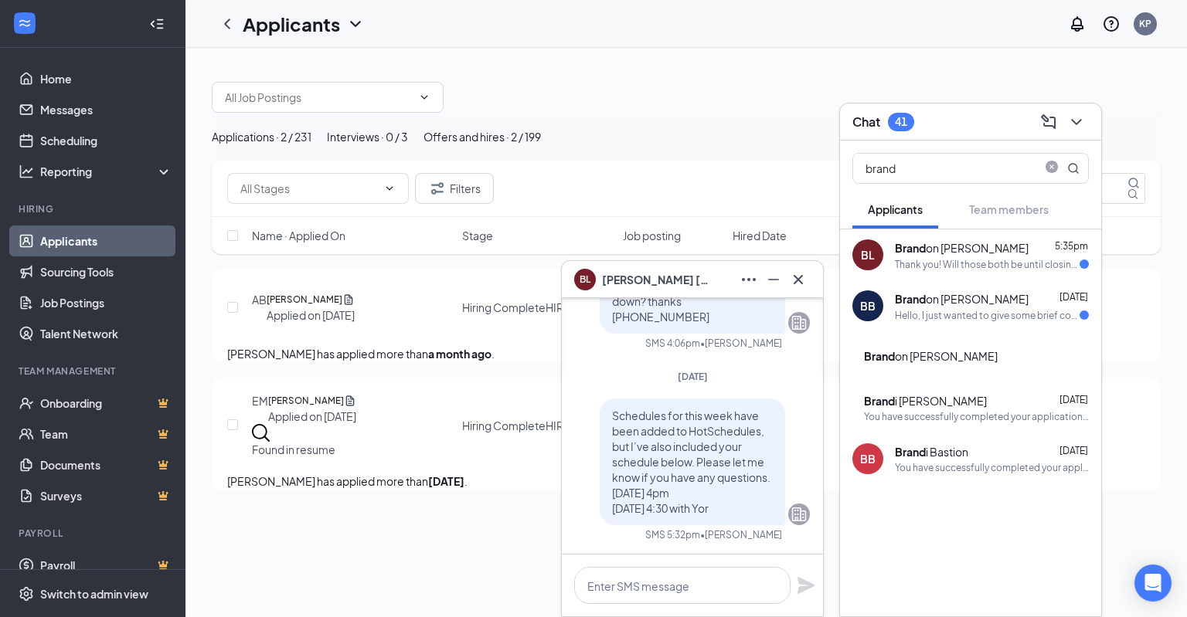
click at [959, 265] on div "Thank you! Will those both be until closing?" at bounding box center [987, 264] width 185 height 13
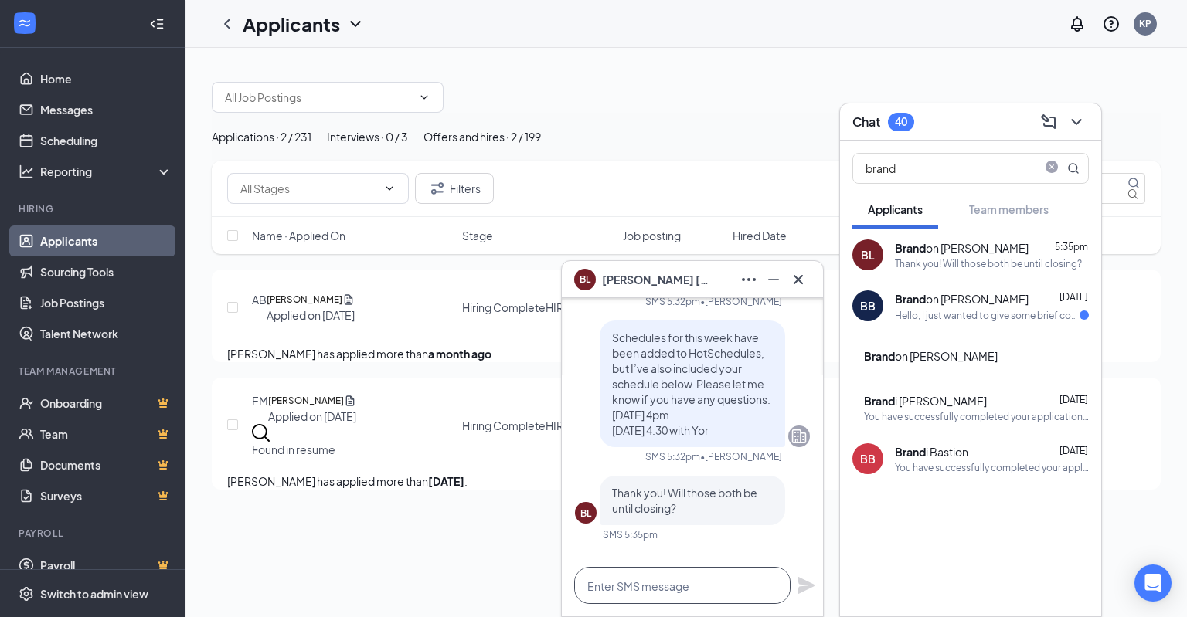
click at [685, 602] on textarea at bounding box center [682, 585] width 216 height 37
type textarea "It would be until close to close"
click at [810, 593] on icon "Plane" at bounding box center [805, 585] width 19 height 19
